Goal: Information Seeking & Learning: Learn about a topic

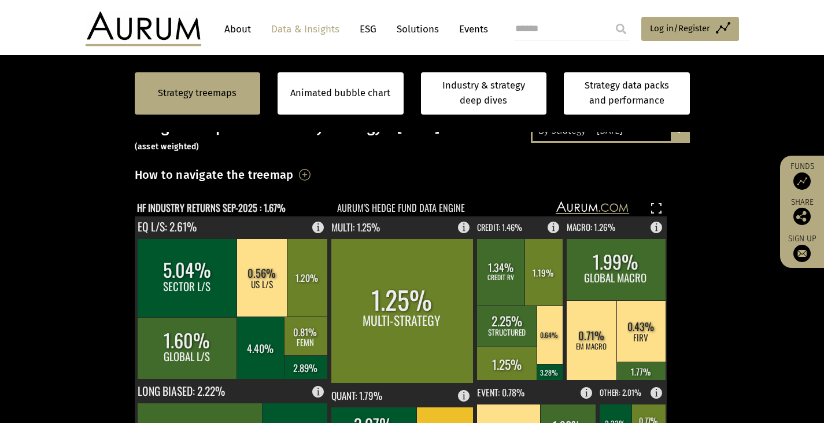
scroll to position [231, 0]
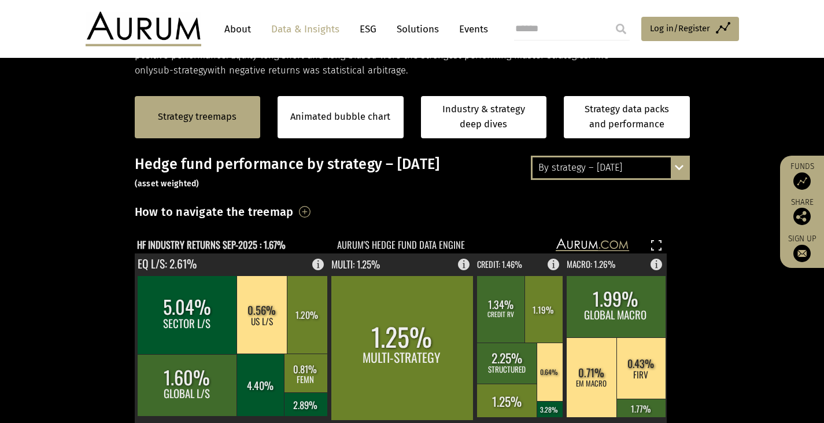
click at [677, 178] on div "By strategy – [DATE] By strategy – [DATE] By strategy – year to date 2016 – [DA…" at bounding box center [610, 168] width 159 height 24
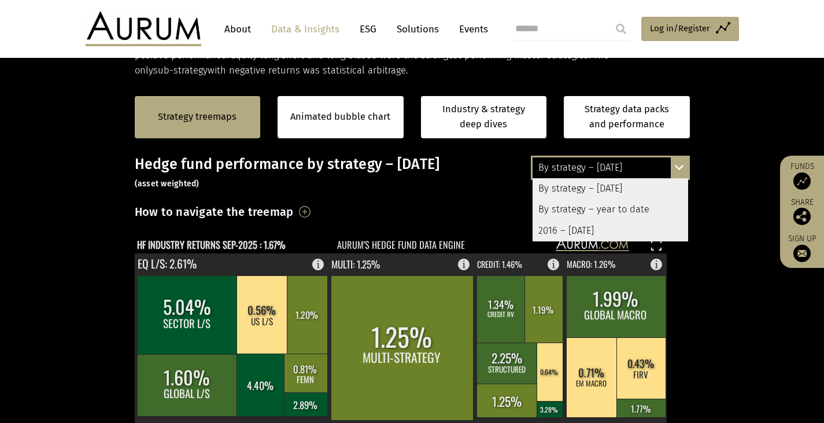
click at [664, 207] on div "By strategy – year to date" at bounding box center [611, 209] width 156 height 21
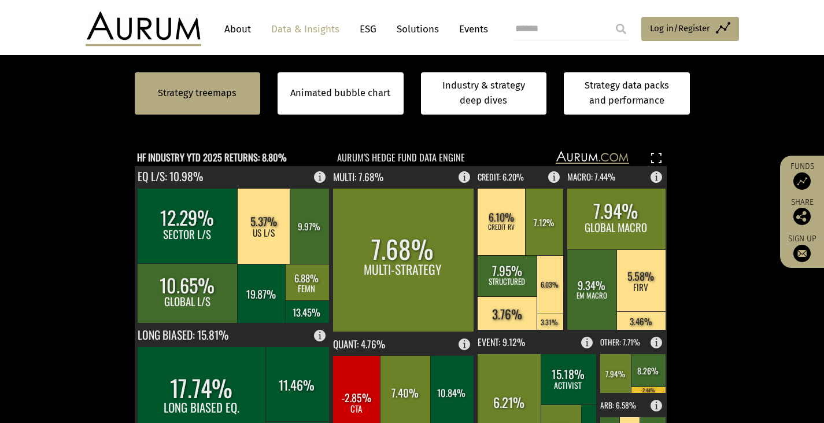
scroll to position [347, 0]
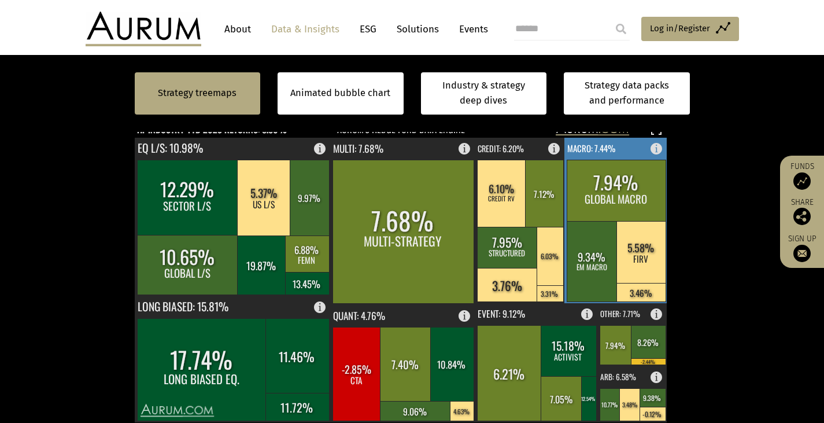
click at [648, 200] on rect at bounding box center [616, 190] width 99 height 61
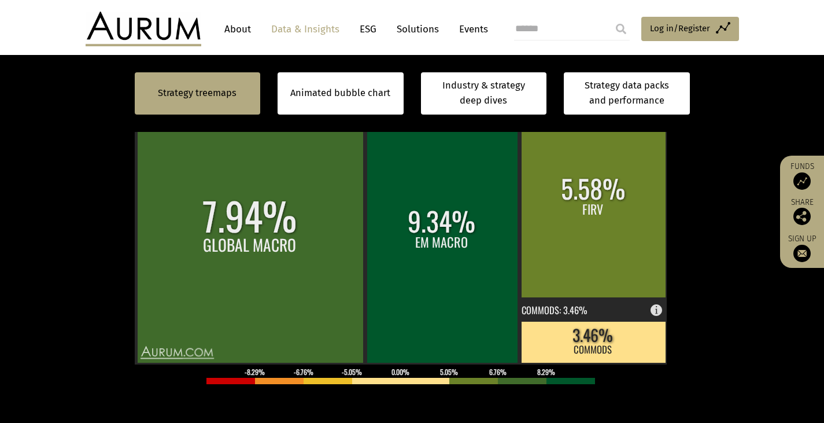
scroll to position [382, 0]
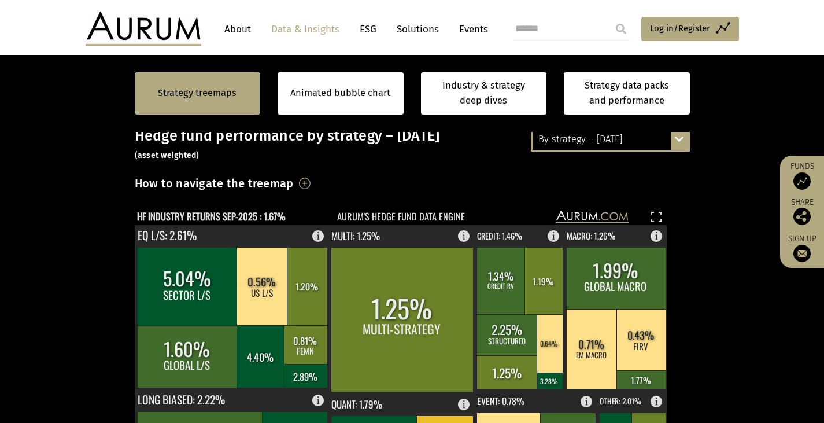
scroll to position [231, 0]
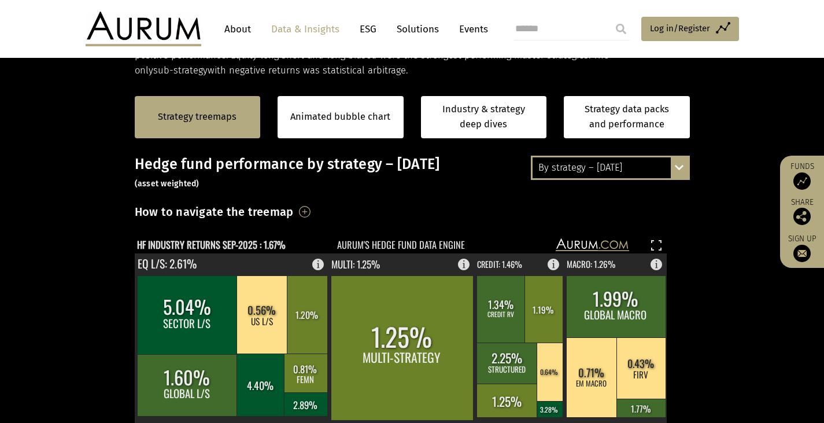
click at [639, 169] on div "By strategy – [DATE]" at bounding box center [611, 167] width 156 height 21
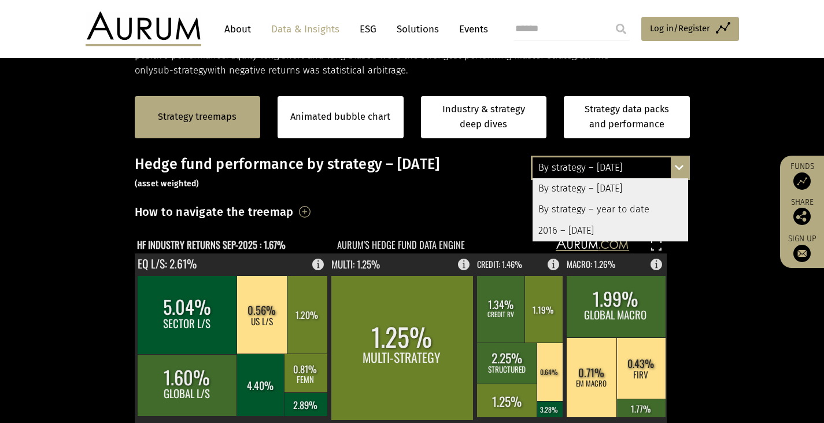
click at [631, 201] on div "By strategy – year to date" at bounding box center [611, 209] width 156 height 21
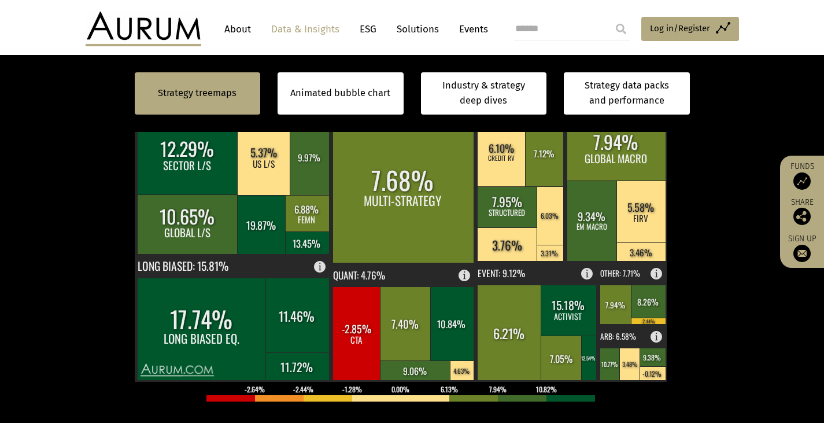
scroll to position [405, 0]
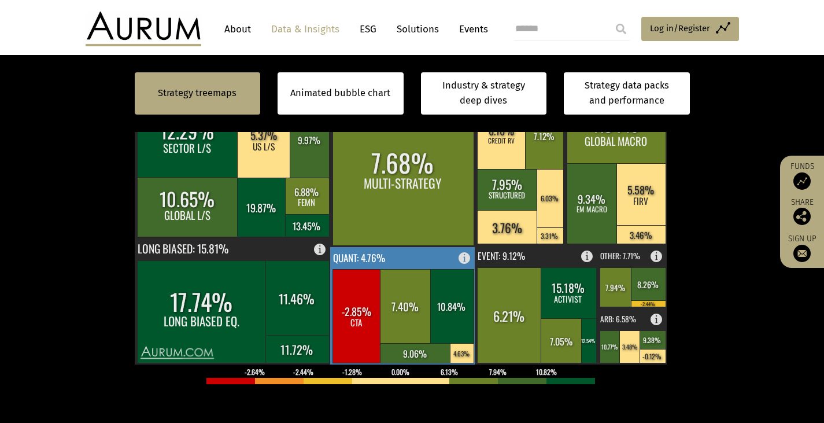
click at [452, 254] on rect at bounding box center [403, 305] width 146 height 117
